Goal: Task Accomplishment & Management: Use online tool/utility

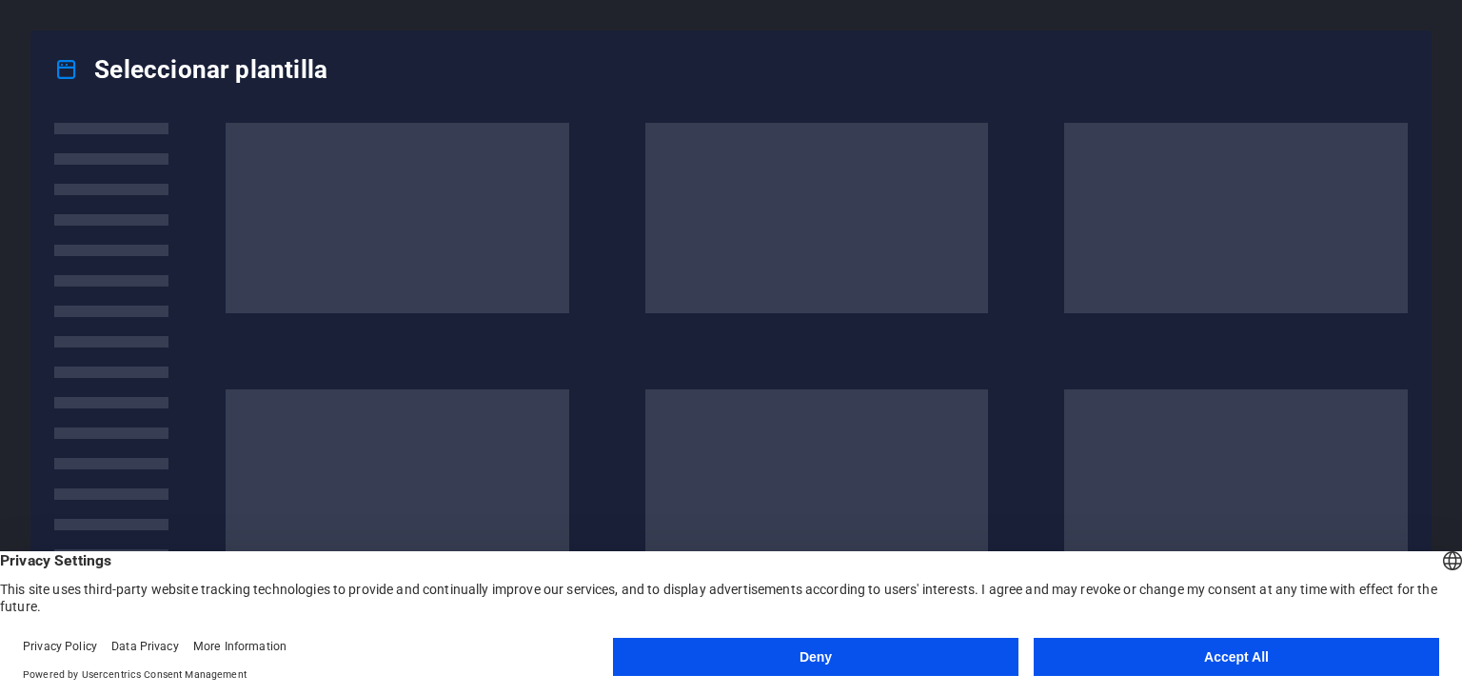
click at [1134, 653] on button "Accept All" at bounding box center [1237, 657] width 406 height 38
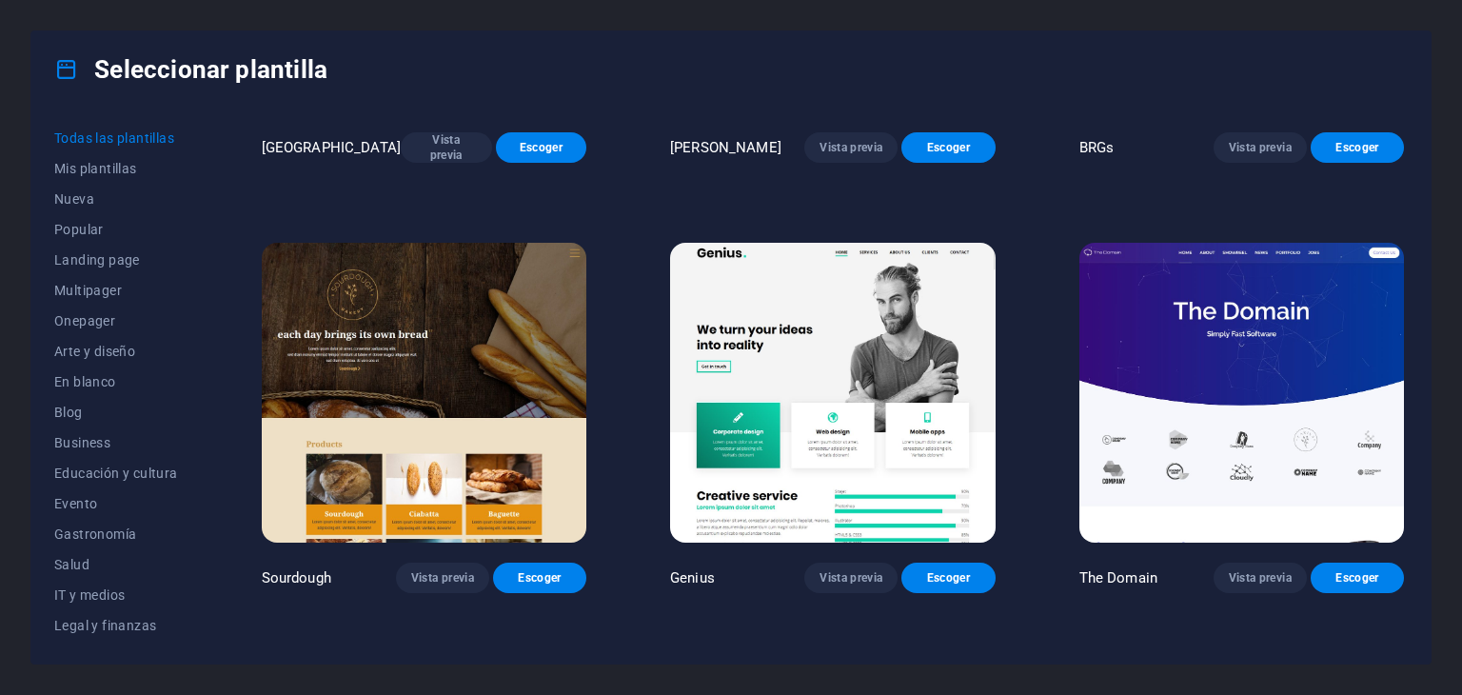
scroll to position [10186, 0]
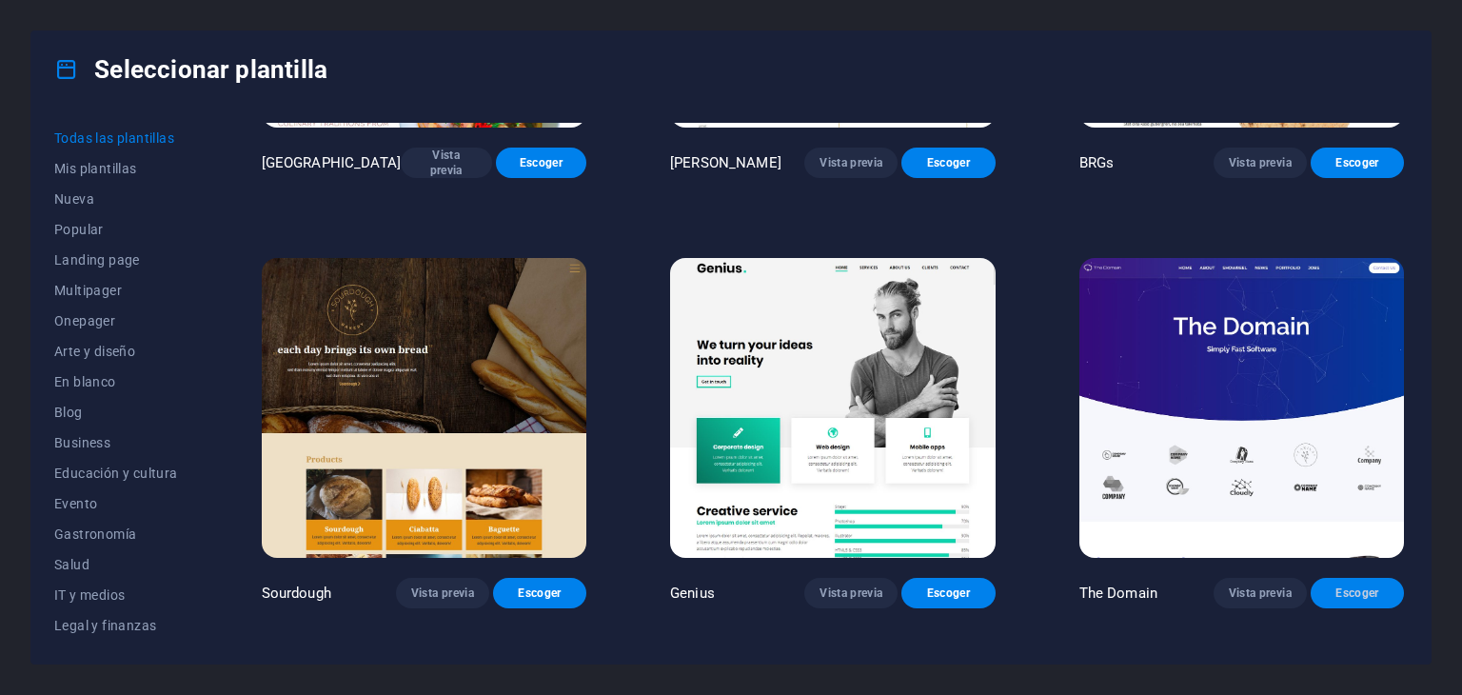
click at [1328, 578] on button "Escoger" at bounding box center [1357, 593] width 93 height 30
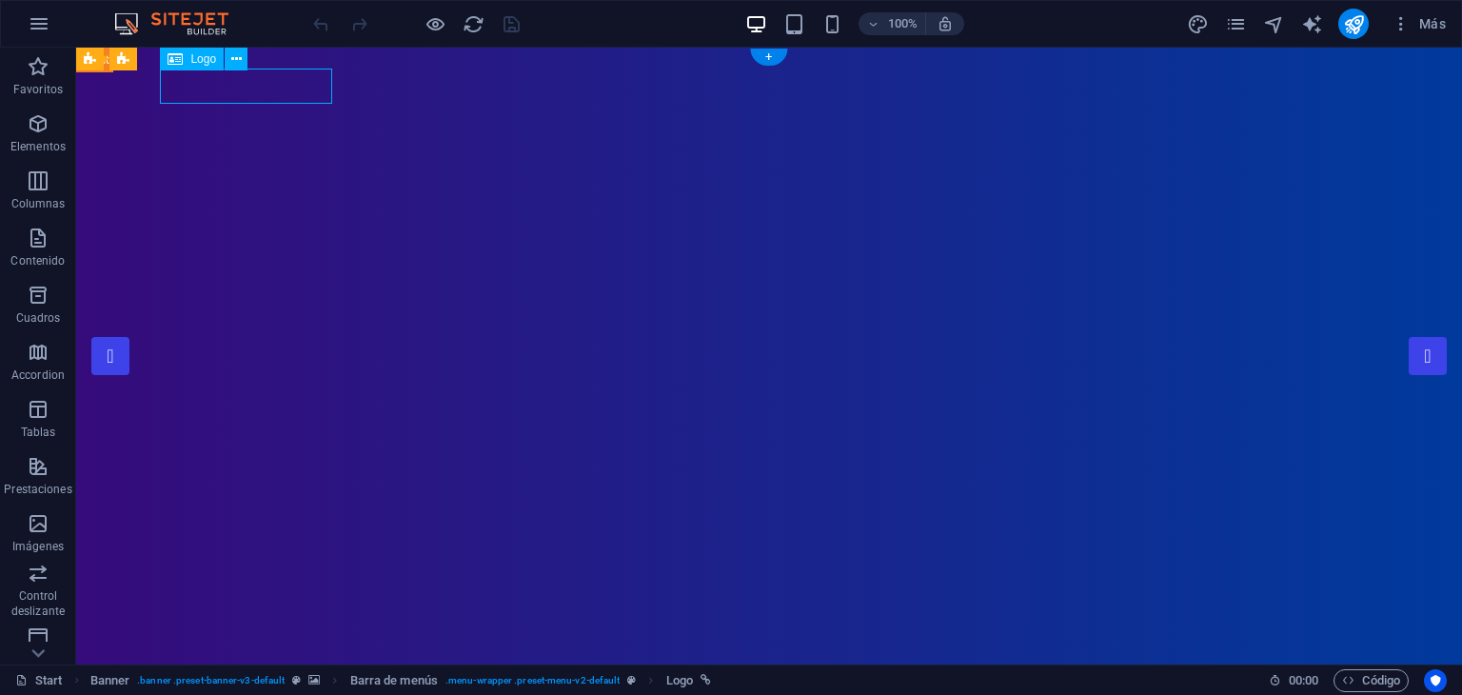
select select "px"
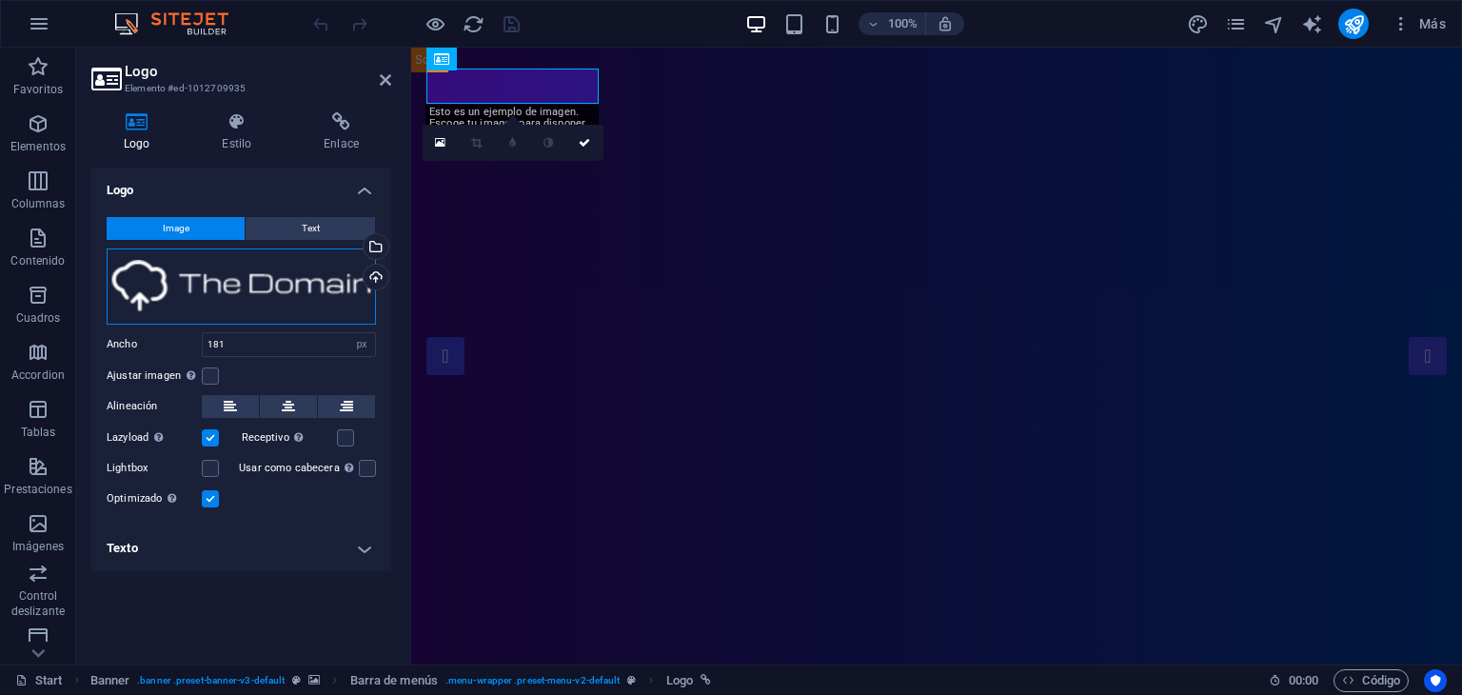
click at [195, 283] on div "Arrastra archivos aquí, haz clic para escoger archivos o selecciona archivos de…" at bounding box center [241, 286] width 269 height 76
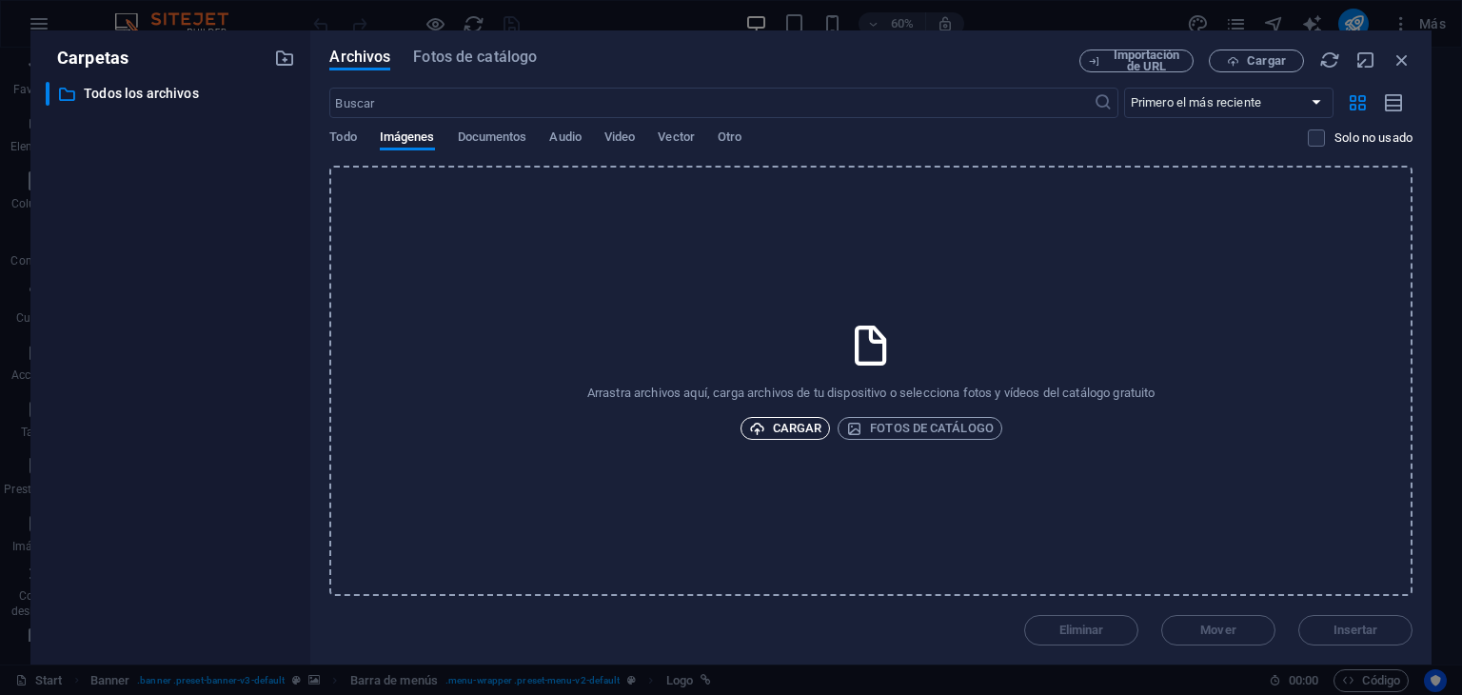
click at [767, 422] on span "Cargar" at bounding box center [785, 428] width 73 height 23
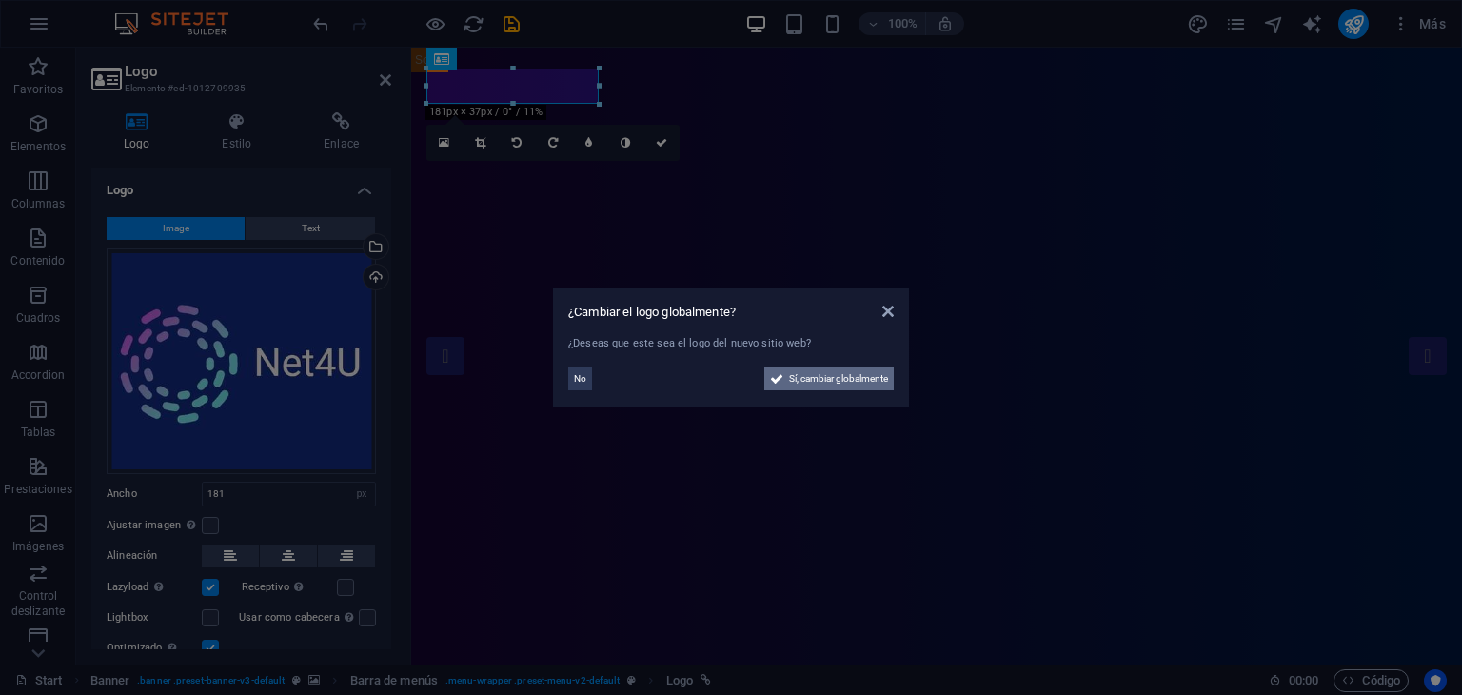
click at [869, 382] on span "Sí, cambiar globalmente" at bounding box center [838, 378] width 99 height 23
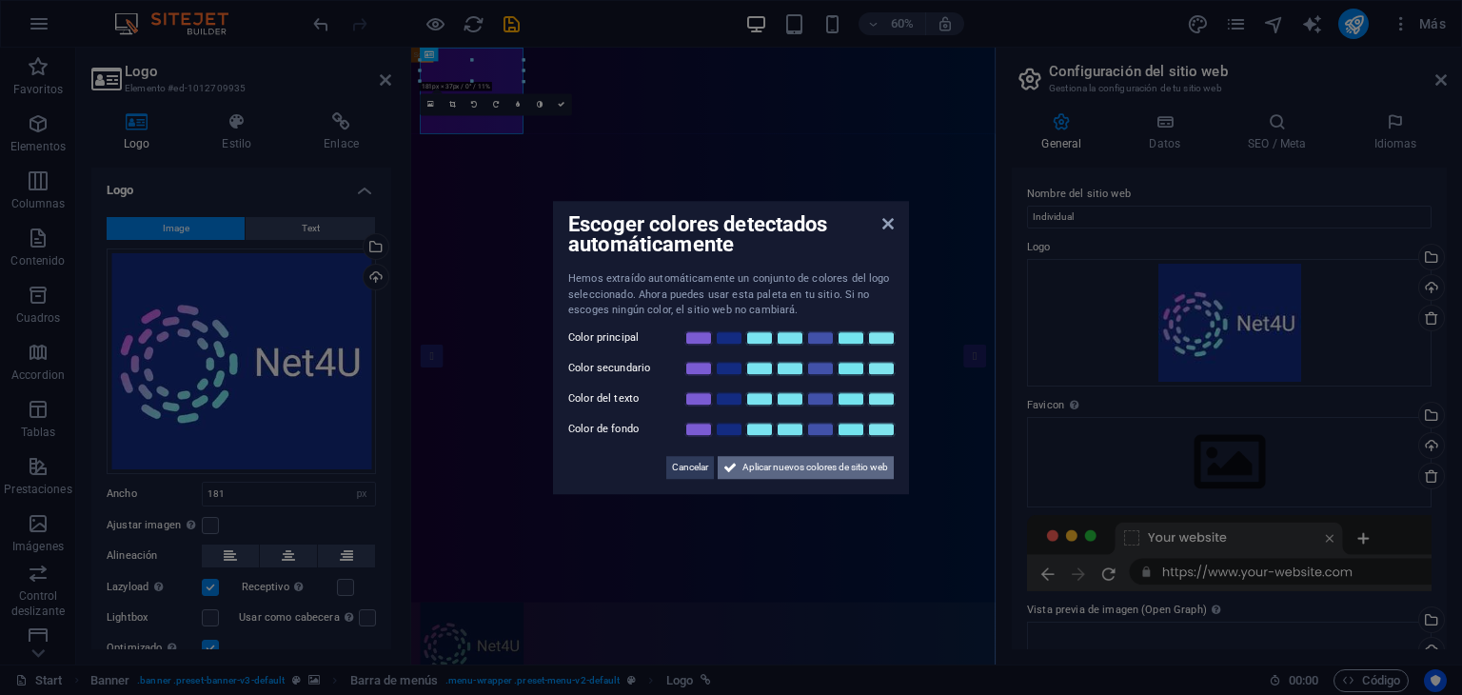
click at [822, 468] on span "Aplicar nuevos colores de sitio web" at bounding box center [816, 467] width 146 height 23
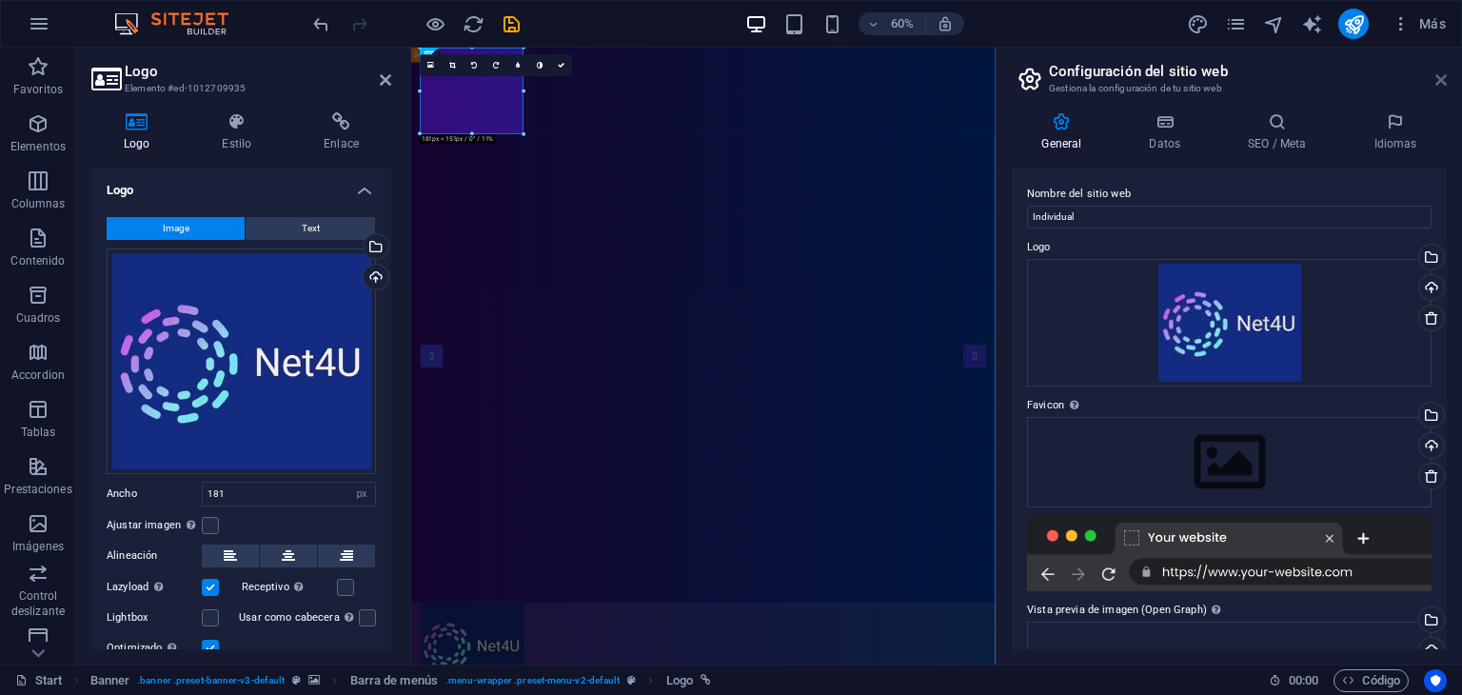
click at [1439, 80] on icon at bounding box center [1441, 79] width 11 height 15
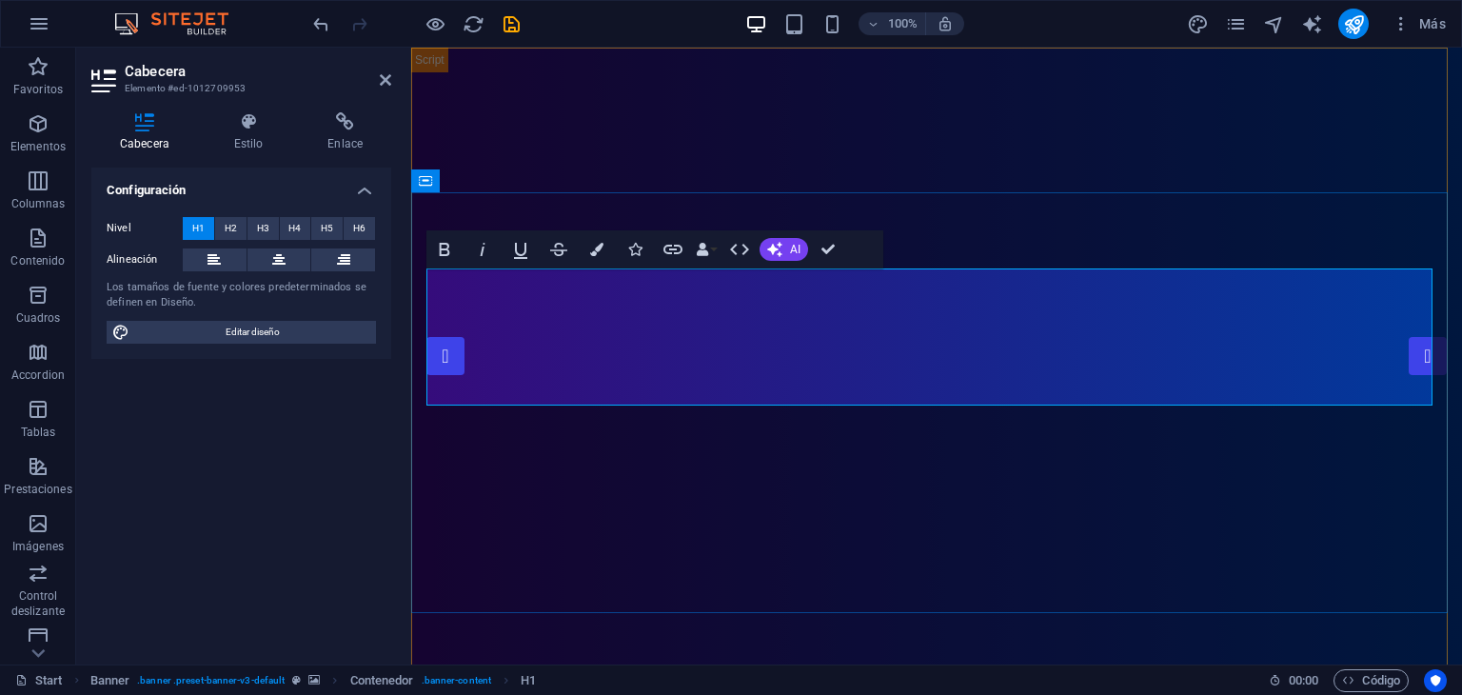
select select "px"
